Goal: Find specific page/section: Find specific page/section

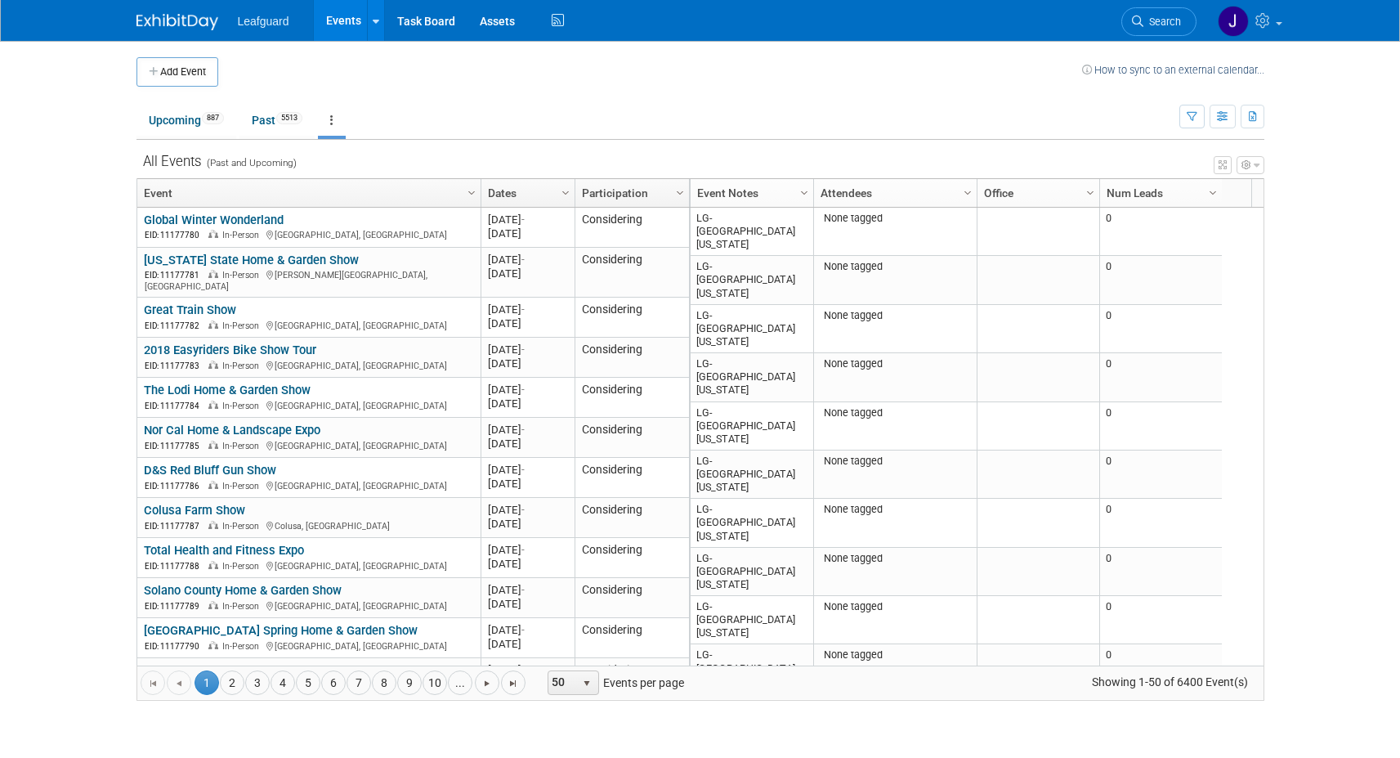
click at [802, 145] on div "All Events (Past and Upcoming)" at bounding box center [701, 156] width 1128 height 32
click at [803, 190] on span "Column Settings" at bounding box center [804, 192] width 13 height 13
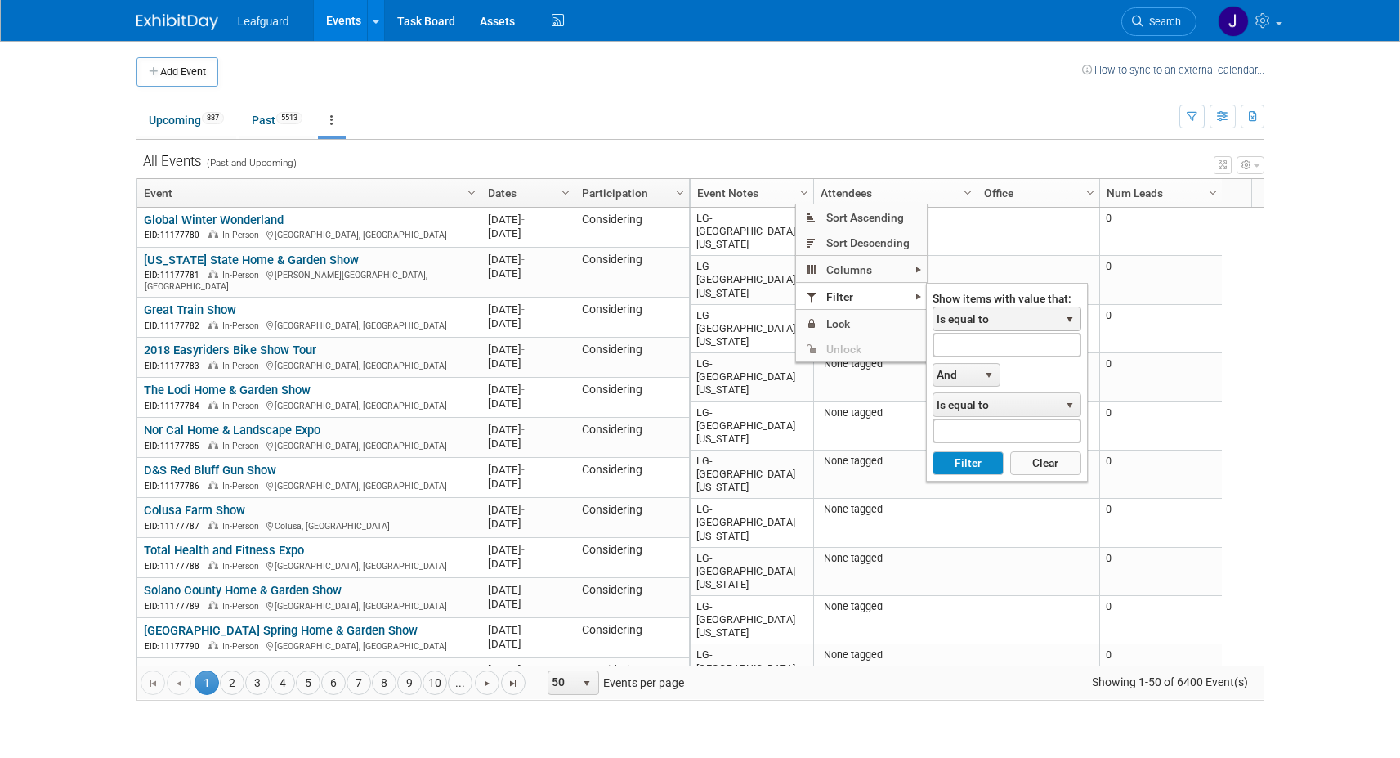
click at [998, 316] on span "Is equal to" at bounding box center [996, 318] width 126 height 23
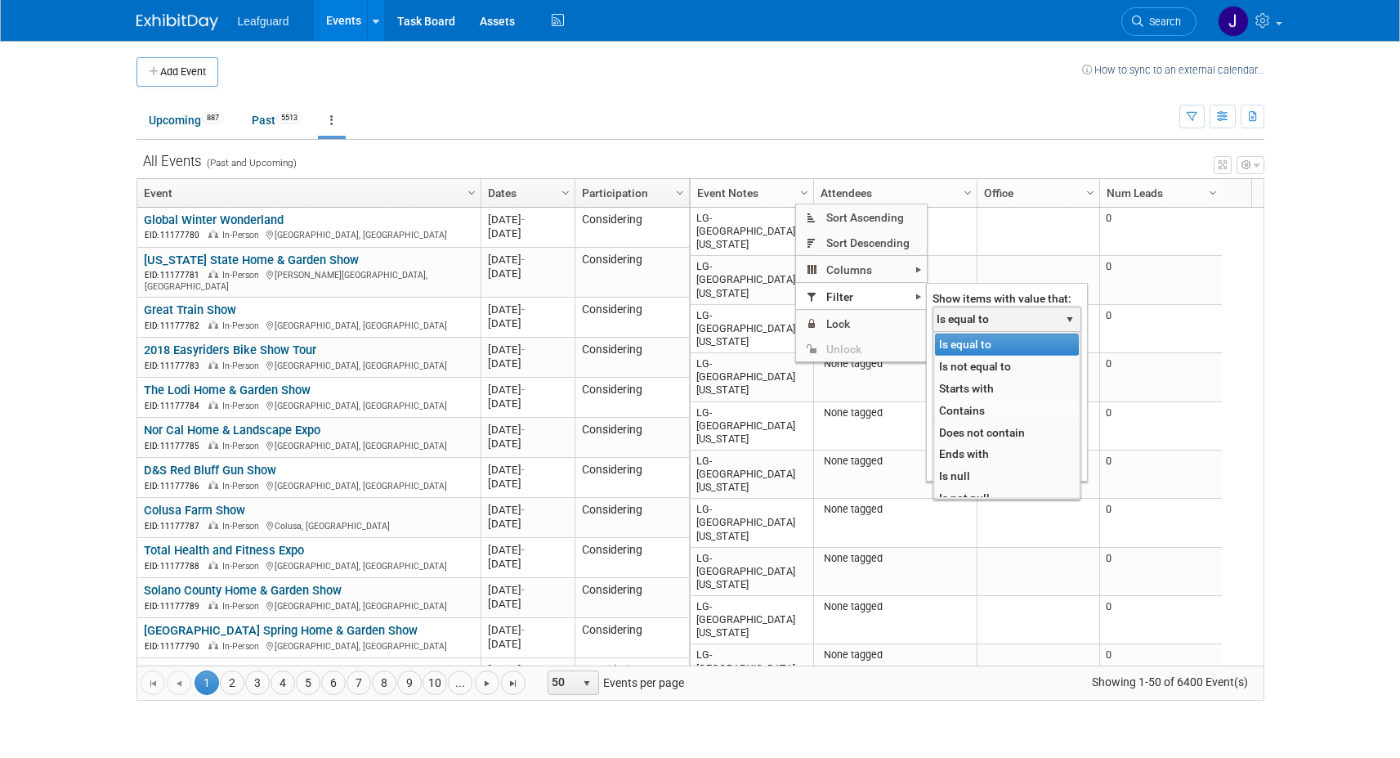
click at [978, 408] on li "Contains" at bounding box center [1007, 411] width 144 height 22
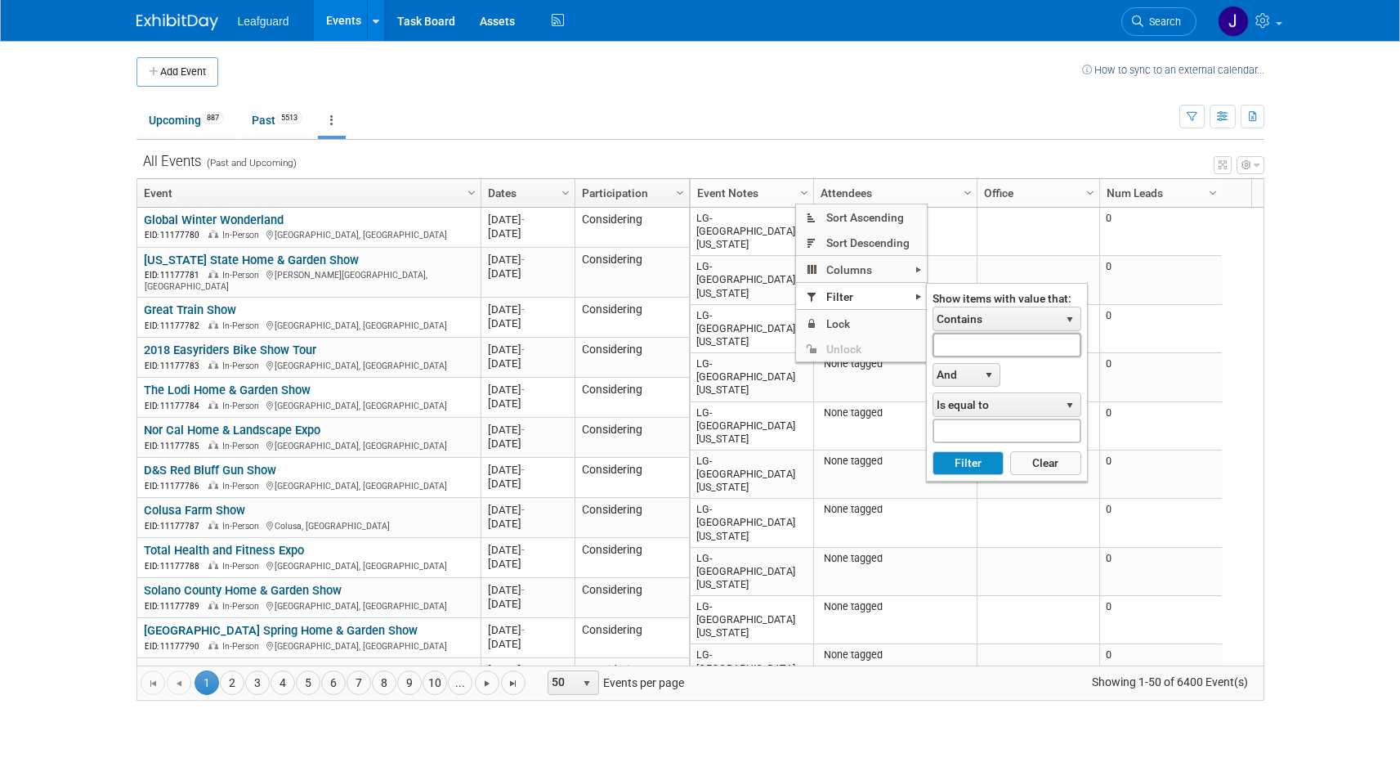
click at [961, 350] on input "text" at bounding box center [1007, 345] width 149 height 24
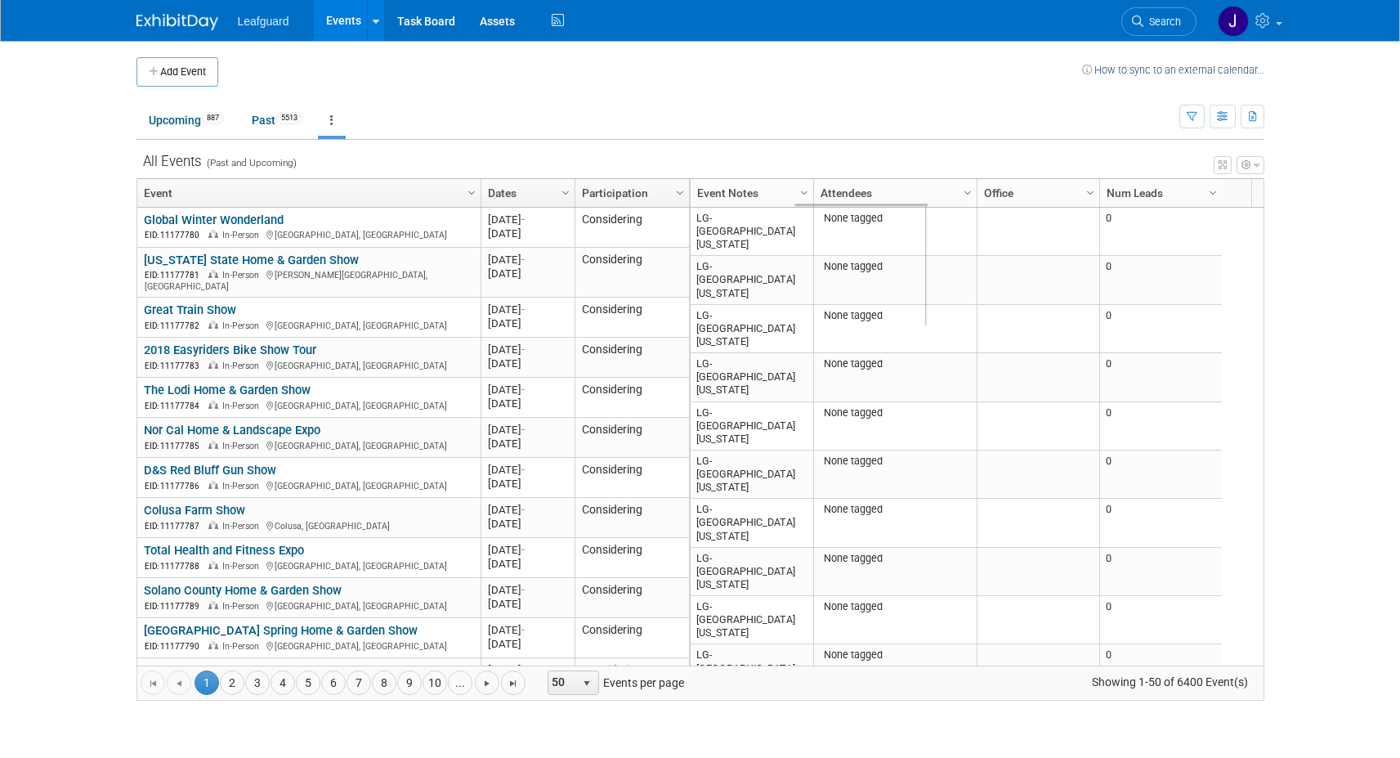
drag, startPoint x: 933, startPoint y: 81, endPoint x: 955, endPoint y: 86, distance: 21.8
click at [933, 81] on td at bounding box center [650, 71] width 864 height 29
click at [801, 193] on span "Column Settings" at bounding box center [804, 192] width 13 height 13
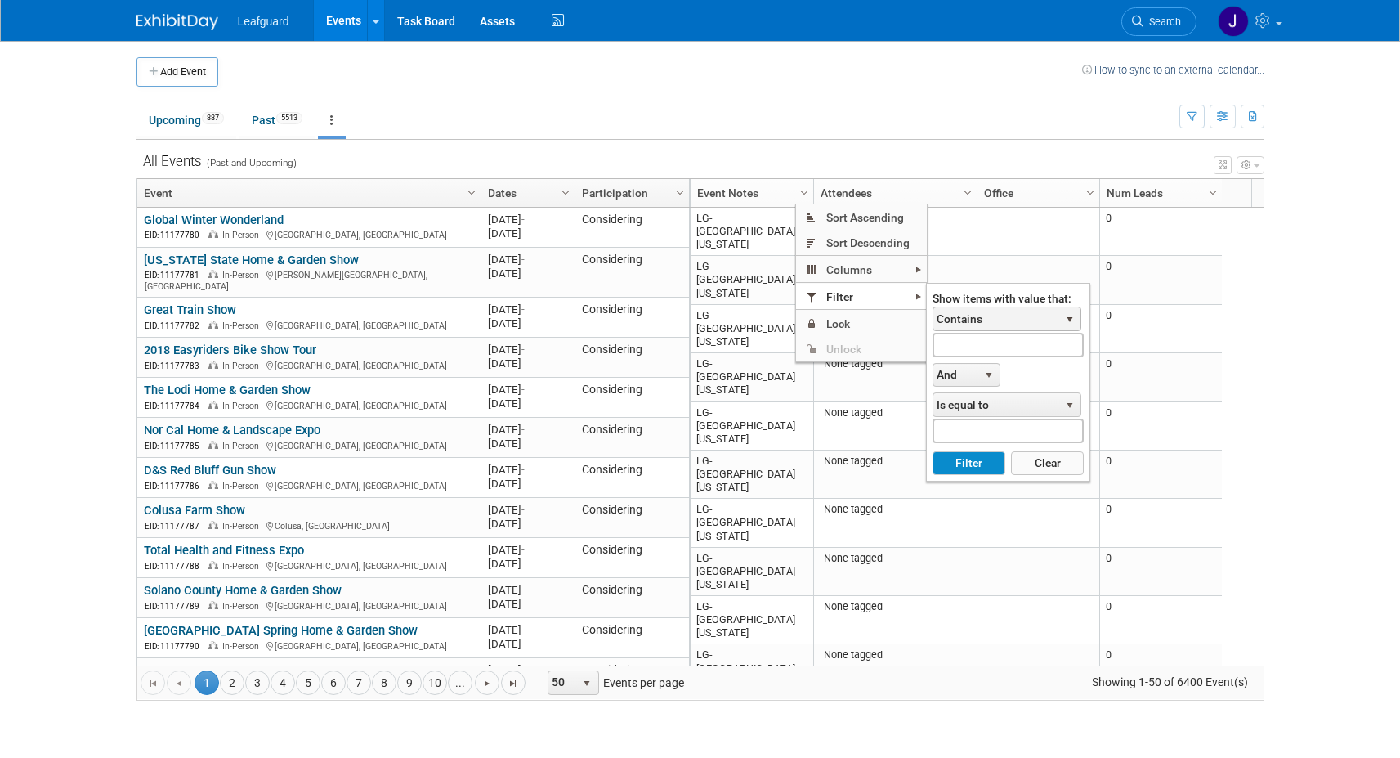
click at [1046, 325] on span "Contains" at bounding box center [996, 318] width 126 height 23
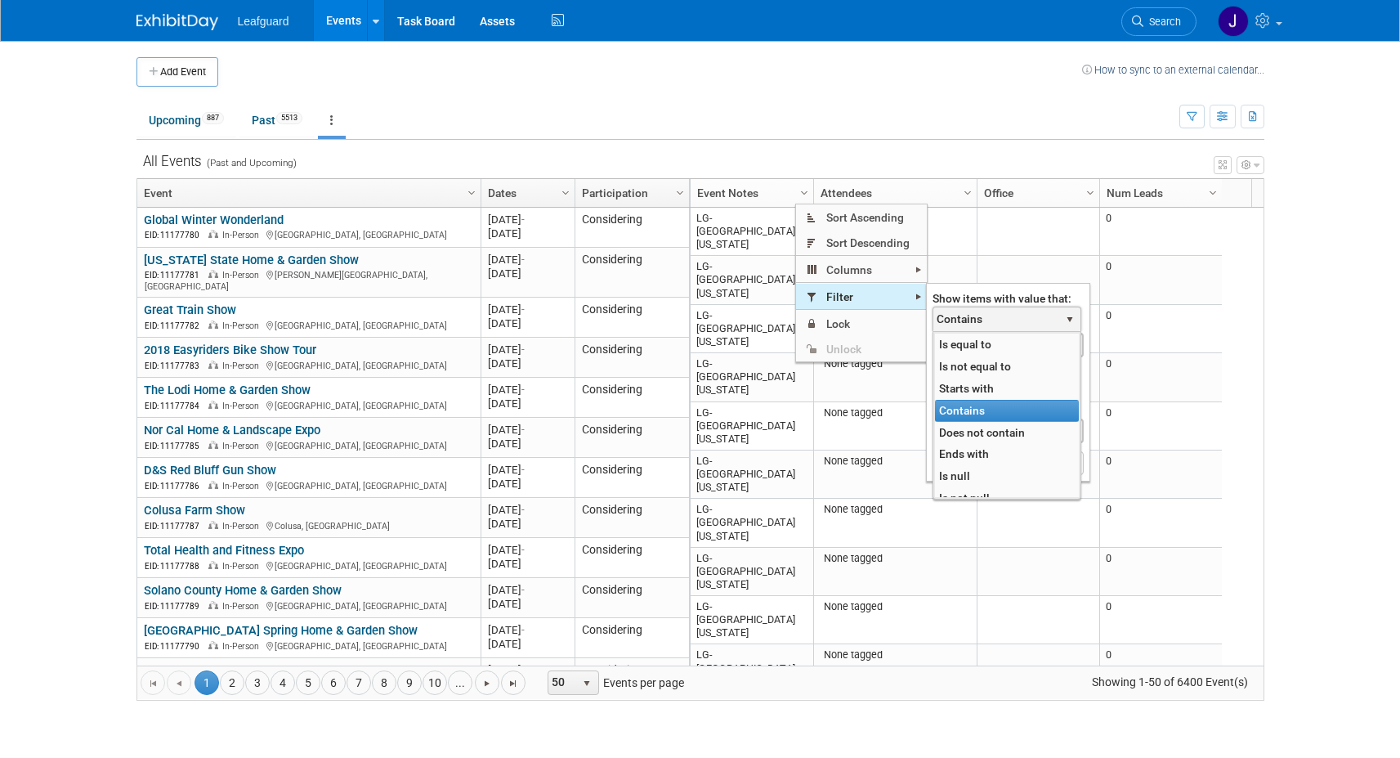
click at [871, 296] on span "Filter" at bounding box center [861, 296] width 131 height 25
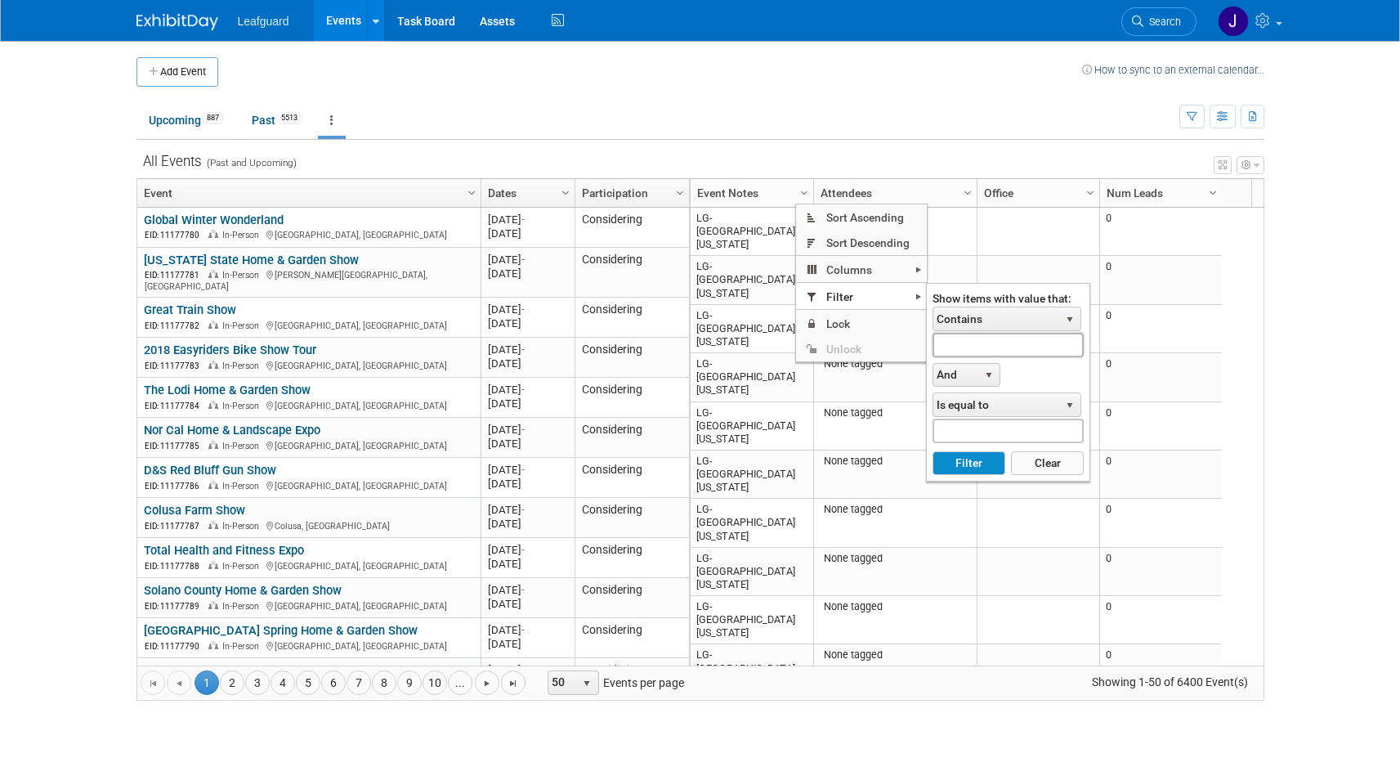
click at [983, 354] on input "text" at bounding box center [1008, 345] width 151 height 24
click at [933, 451] on button "Filter" at bounding box center [969, 463] width 73 height 25
type input "lg-char"
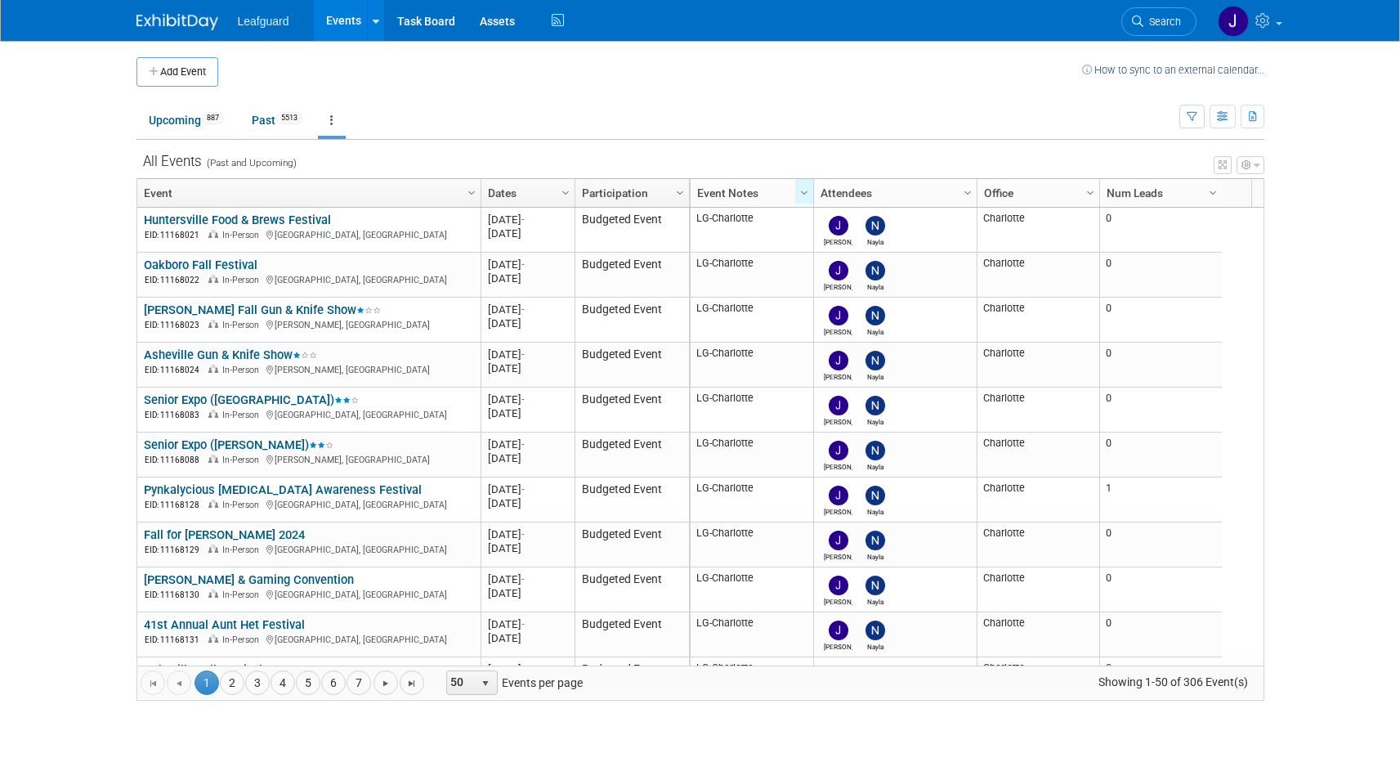
click at [514, 191] on link "Dates" at bounding box center [526, 193] width 76 height 28
